Goal: Transaction & Acquisition: Purchase product/service

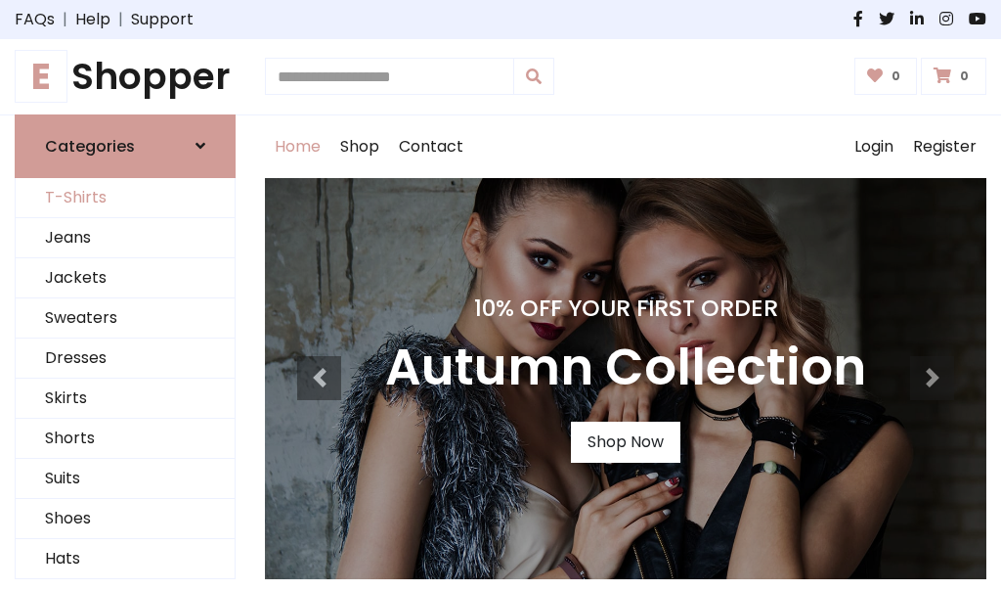
click at [125, 198] on link "T-Shirts" at bounding box center [125, 198] width 219 height 40
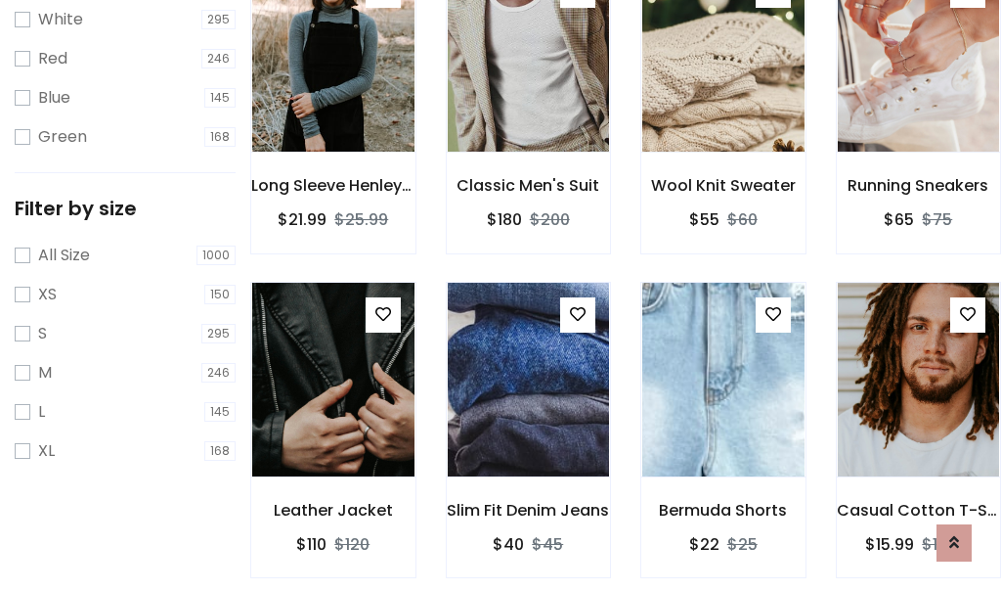
scroll to position [35, 0]
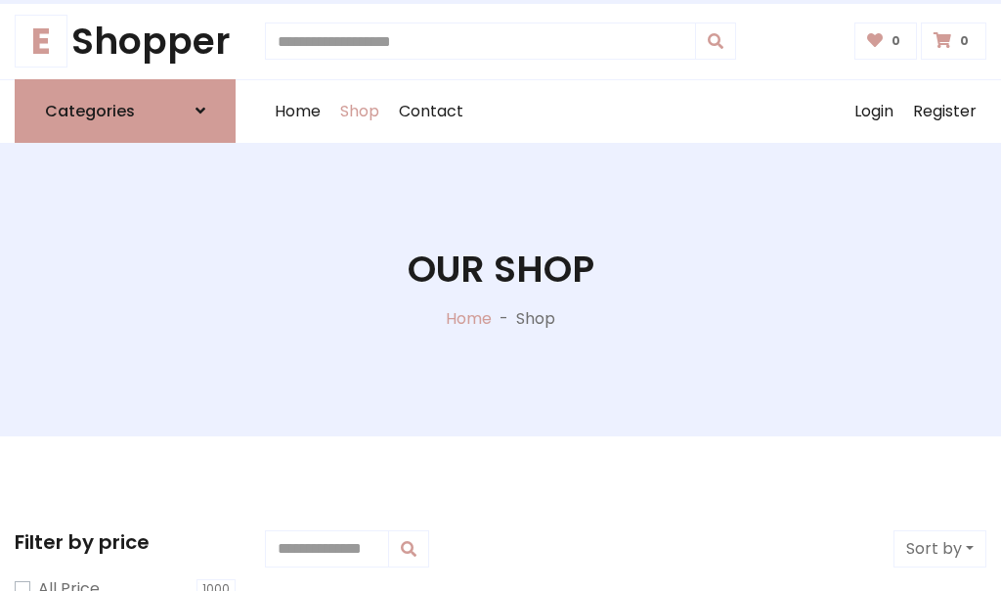
click at [501, 288] on h1 "Our Shop" at bounding box center [501, 269] width 187 height 44
click at [626, 110] on div "Home Shop Contact Log out Login Register" at bounding box center [626, 111] width 722 height 63
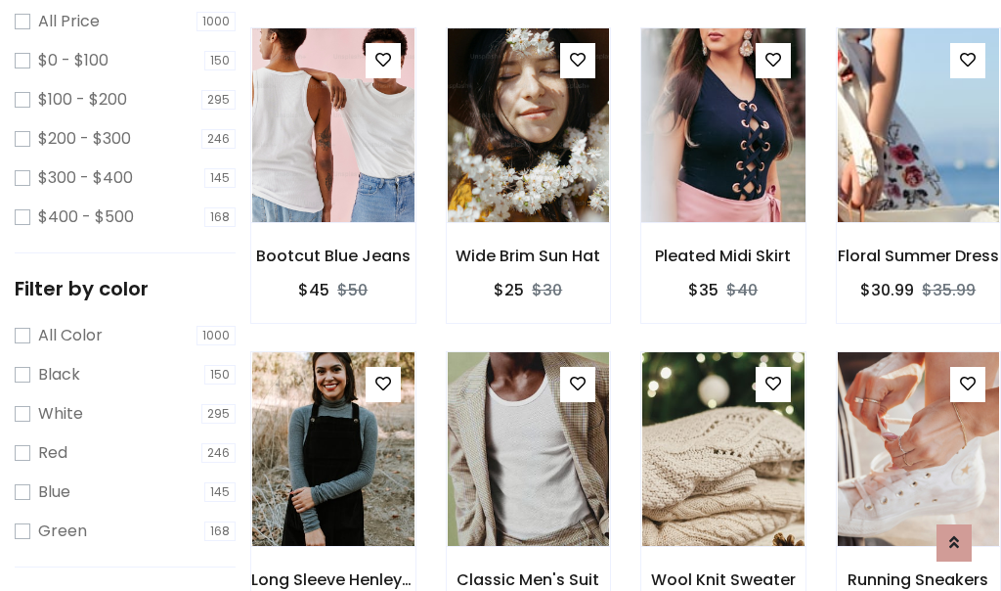
click at [723, 160] on img at bounding box center [723, 124] width 195 height 469
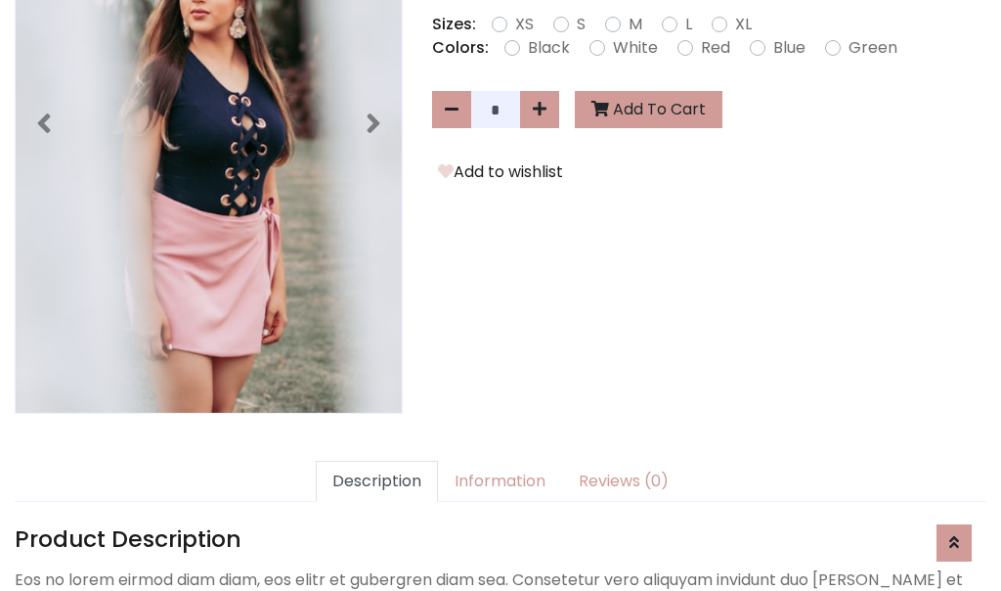
scroll to position [478, 0]
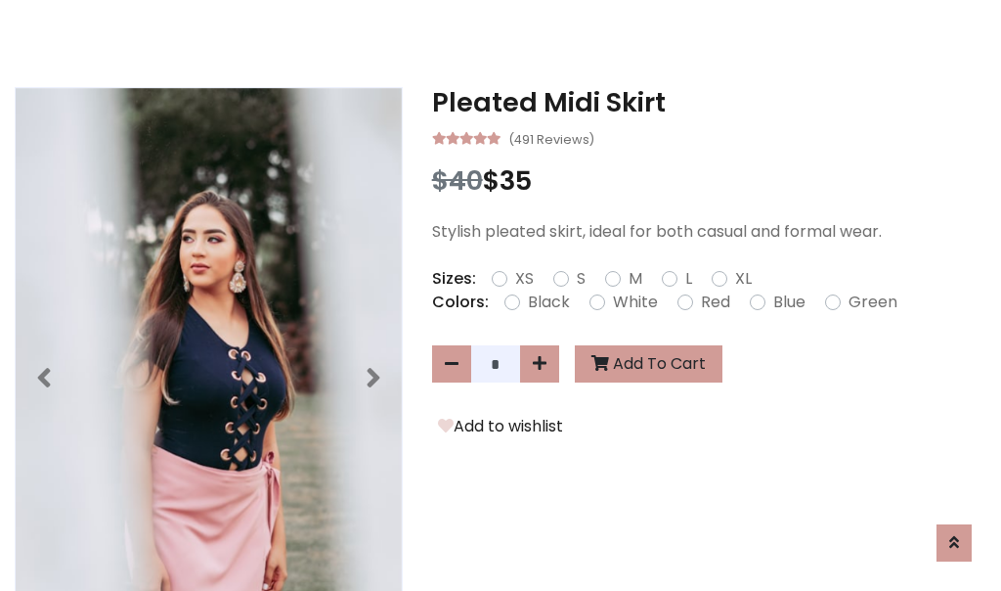
click at [709, 102] on h3 "Pleated Midi Skirt" at bounding box center [709, 102] width 554 height 31
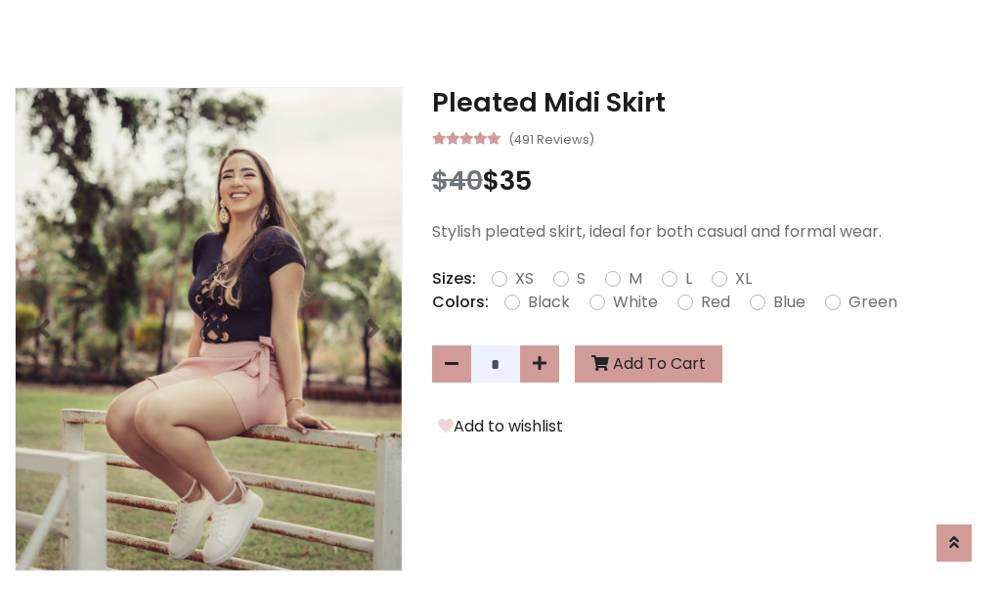
click at [709, 102] on h3 "Pleated Midi Skirt" at bounding box center [709, 102] width 554 height 31
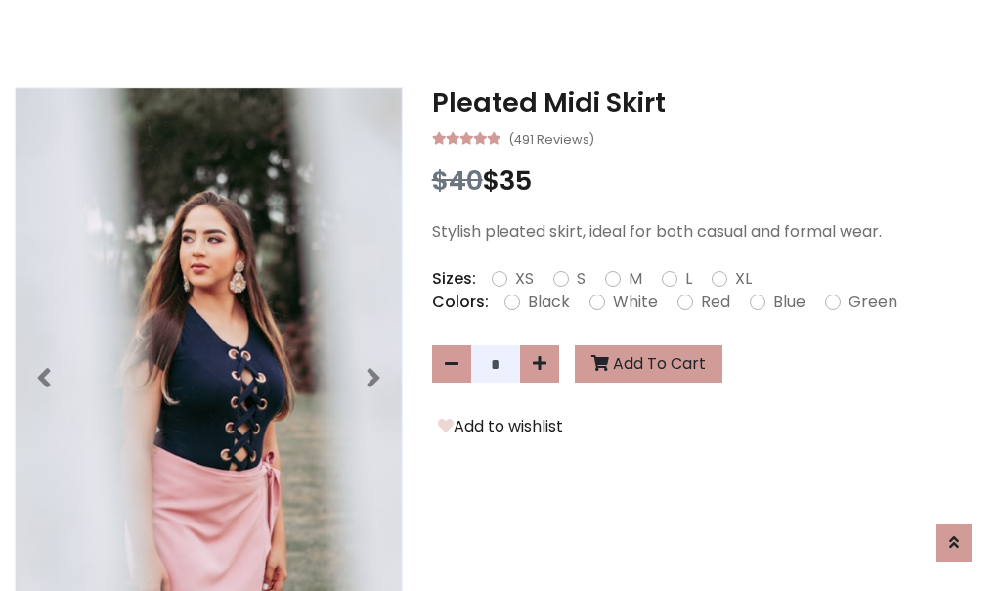
click at [709, 102] on h3 "Pleated Midi Skirt" at bounding box center [709, 102] width 554 height 31
